Goal: Information Seeking & Learning: Learn about a topic

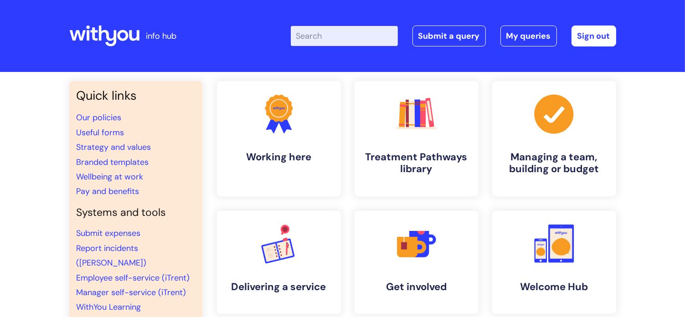
click at [378, 38] on input "Enter your search term here..." at bounding box center [344, 36] width 107 height 20
type input "training"
click button "Search" at bounding box center [0, 0] width 0 height 0
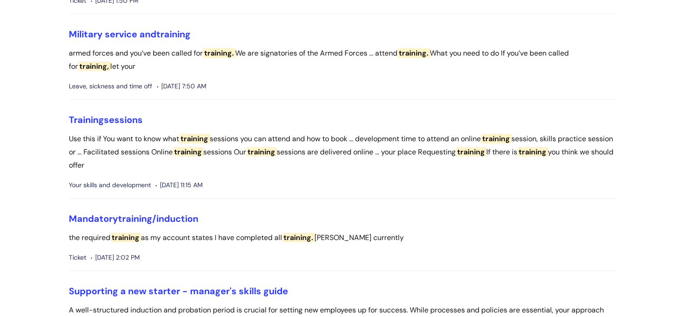
scroll to position [306, 0]
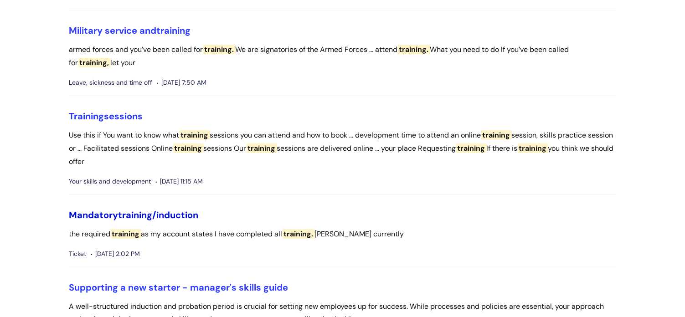
click at [124, 218] on span "training/induction" at bounding box center [158, 215] width 80 height 12
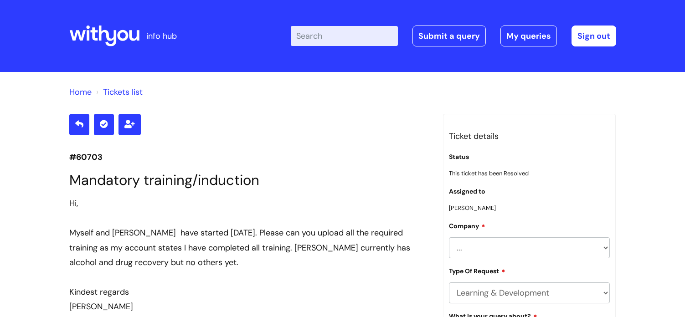
scroll to position [1013, 0]
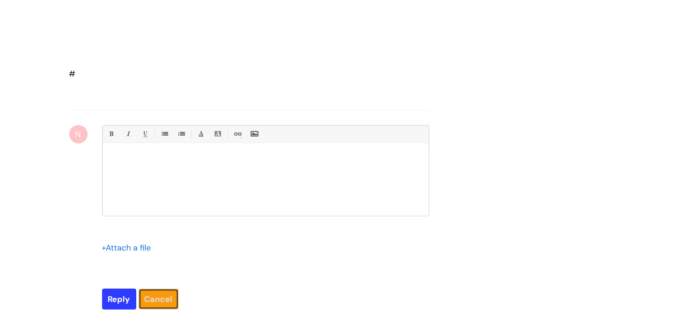
click at [151, 299] on link "Cancel" at bounding box center [158, 299] width 40 height 21
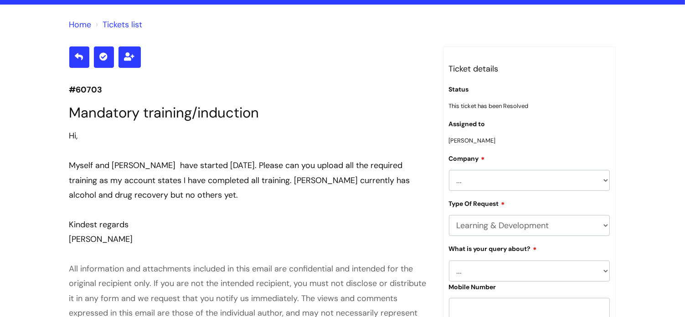
scroll to position [0, 0]
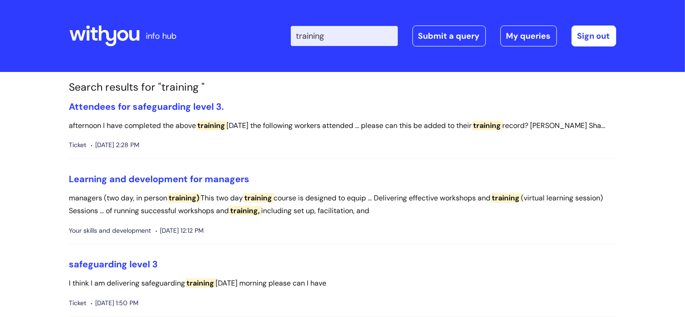
click at [352, 40] on input "training" at bounding box center [344, 36] width 107 height 20
drag, startPoint x: 42, startPoint y: 0, endPoint x: 239, endPoint y: 37, distance: 200.1
click at [239, 37] on div "Enter your search term here... training Search Submit a query My queries Welcom…" at bounding box center [410, 36] width 411 height 54
